Goal: Task Accomplishment & Management: Manage account settings

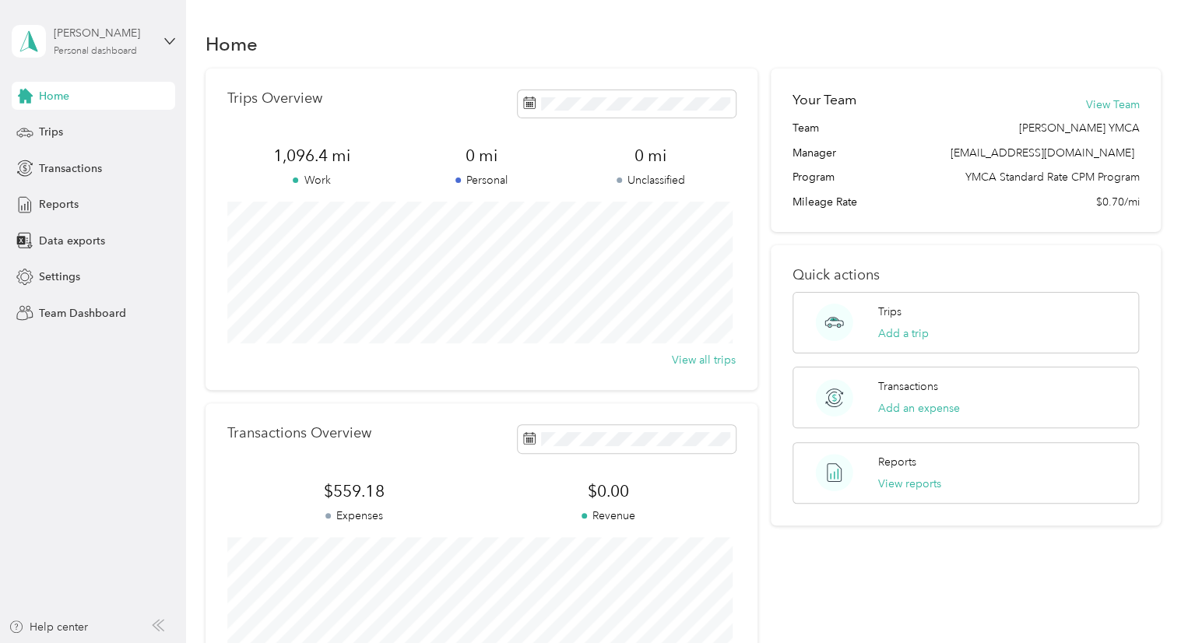
click at [125, 35] on div "[PERSON_NAME]" at bounding box center [102, 33] width 97 height 16
click at [116, 125] on div "Team dashboard" at bounding box center [176, 127] width 306 height 27
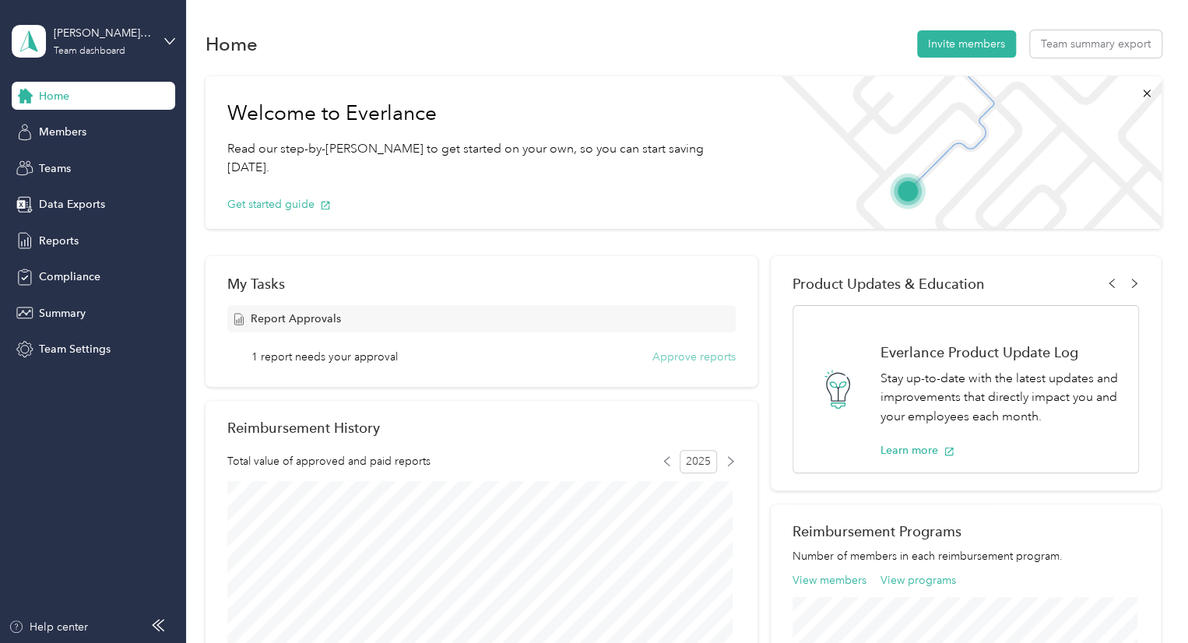
click at [680, 356] on button "Approve reports" at bounding box center [693, 357] width 83 height 16
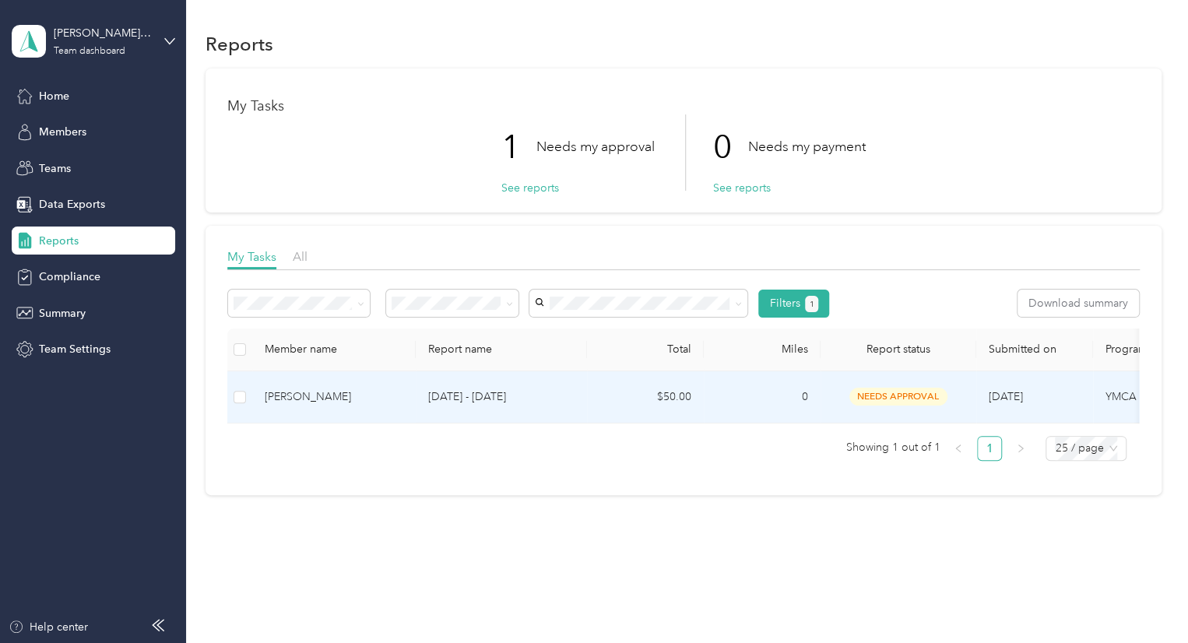
click at [880, 395] on span "needs approval" at bounding box center [898, 397] width 98 height 18
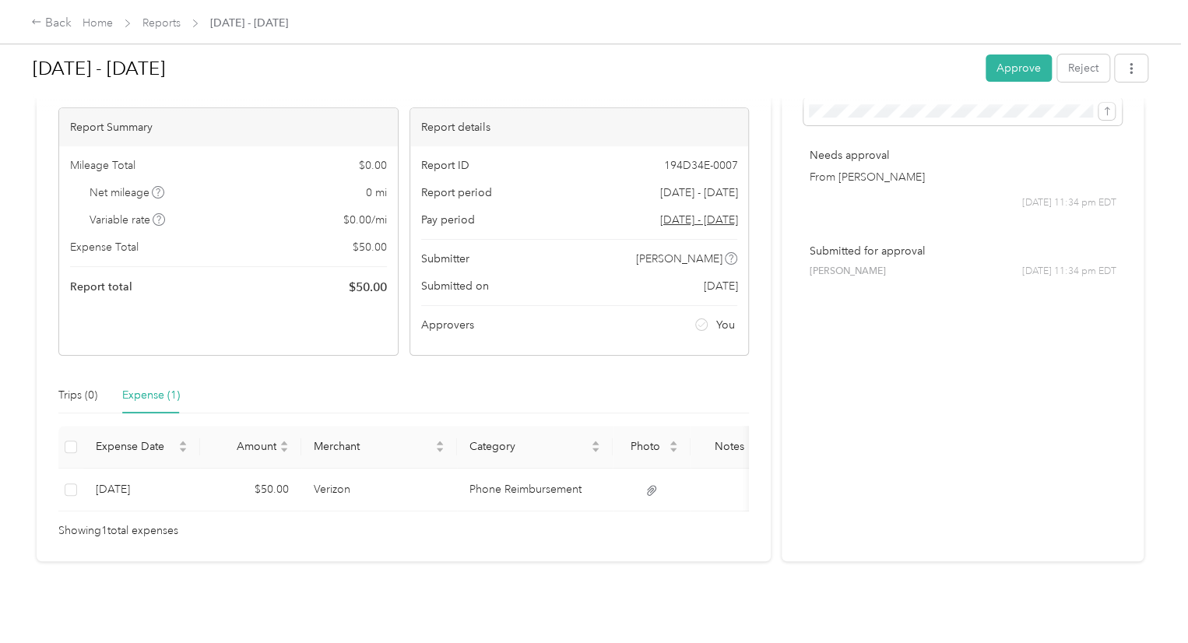
scroll to position [107, 0]
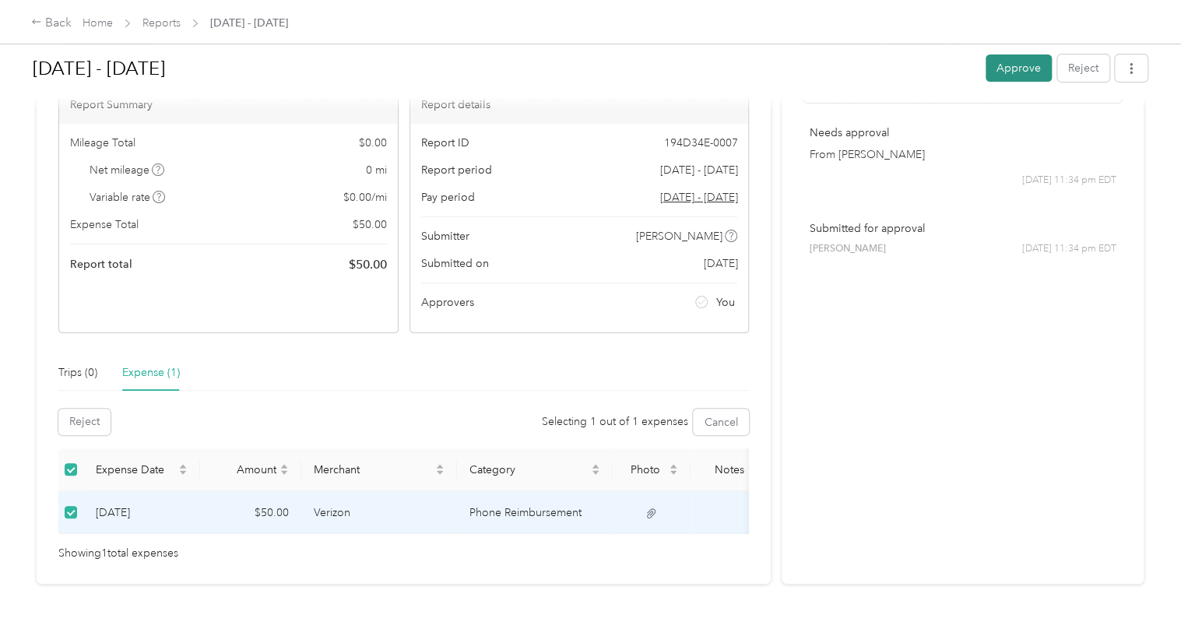
click at [1025, 71] on button "Approve" at bounding box center [1018, 67] width 66 height 27
